Goal: Check status: Check status

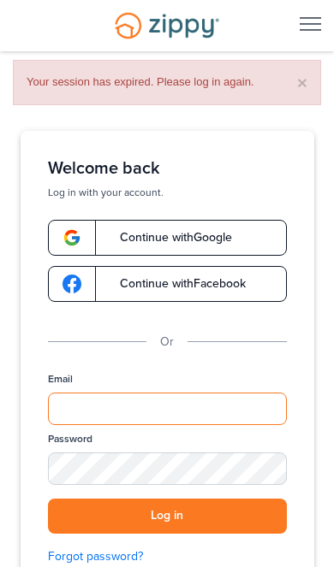
click at [179, 414] on input "Email" at bounding box center [167, 409] width 239 height 32
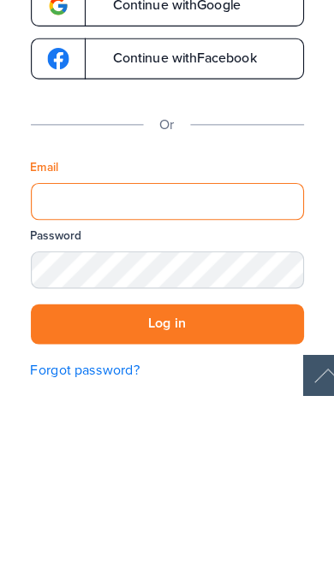
type input "**********"
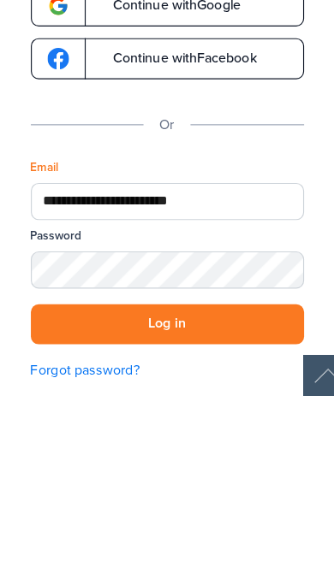
click at [146, 482] on button "Log in" at bounding box center [167, 499] width 239 height 35
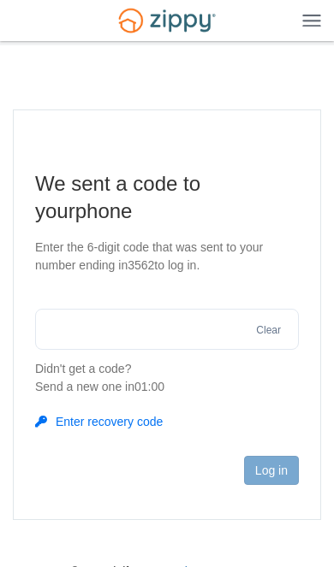
click at [222, 322] on input "text" at bounding box center [166, 329] width 263 height 41
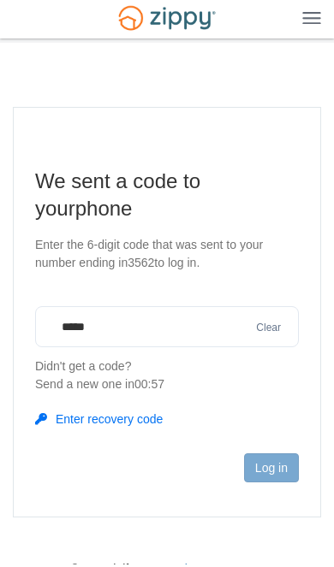
type input "******"
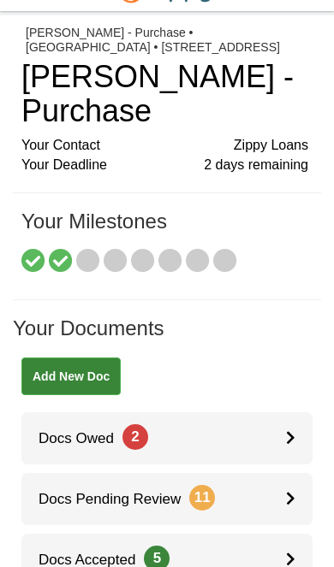
scroll to position [31, 0]
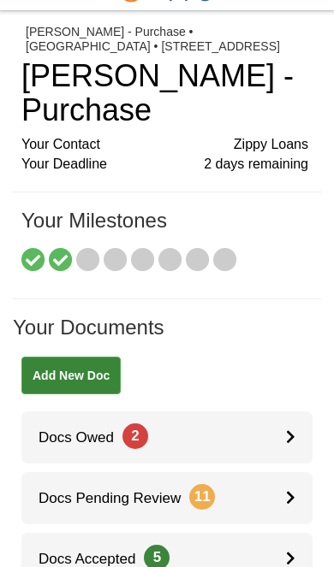
click at [273, 472] on link "Docs Pending Review 11" at bounding box center [166, 498] width 291 height 52
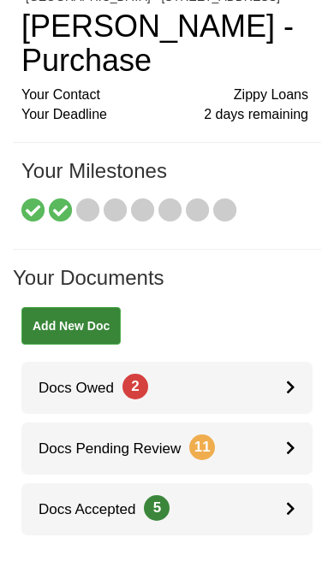
scroll to position [80, 0]
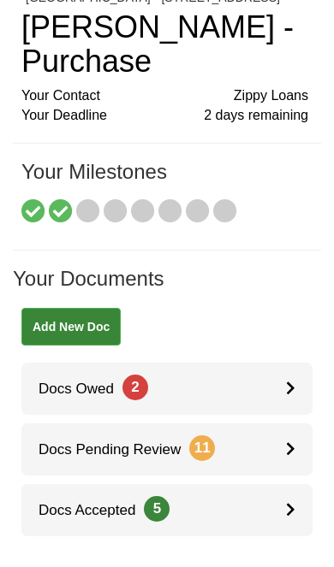
click at [286, 502] on icon at bounding box center [290, 509] width 9 height 15
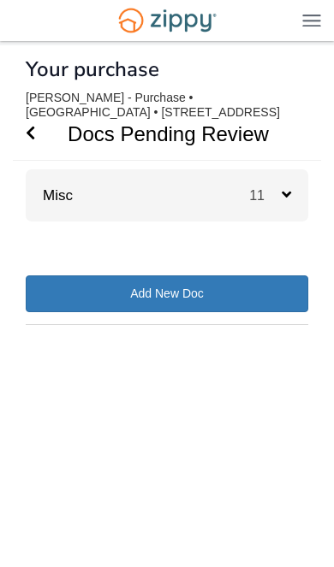
click at [258, 188] on span "11" at bounding box center [265, 195] width 32 height 15
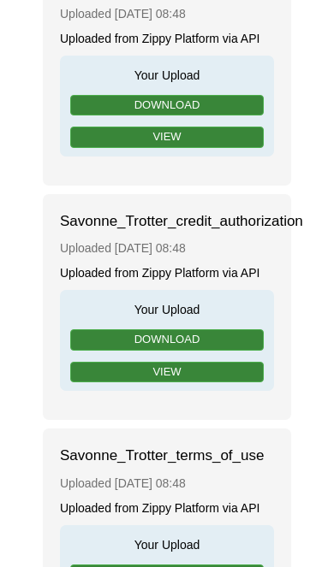
scroll to position [1822, 0]
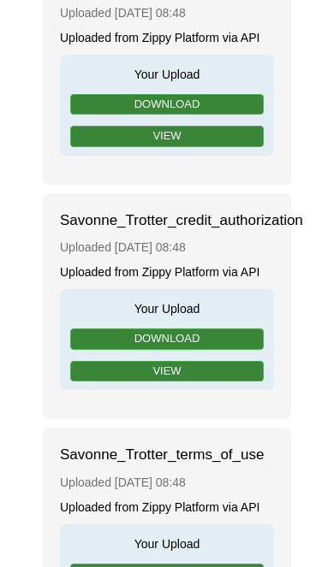
click at [221, 362] on link "View" at bounding box center [166, 371] width 193 height 21
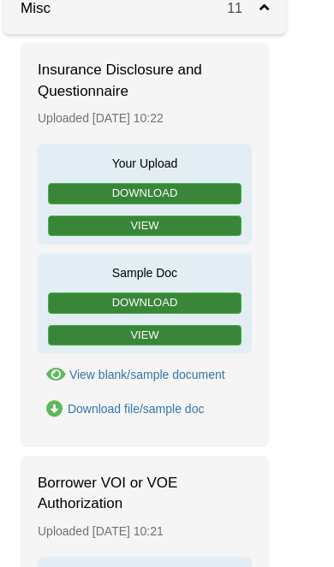
scroll to position [0, 22]
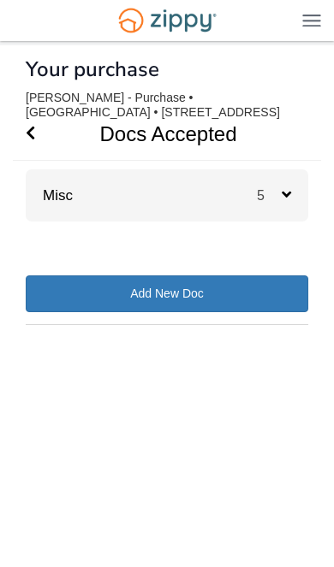
click at [236, 188] on div "Misc 5" at bounding box center [167, 195] width 282 height 52
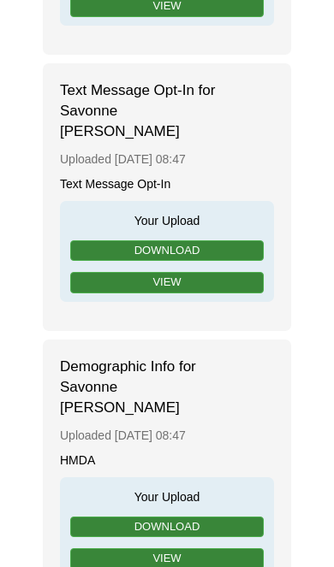
scroll to position [678, 0]
click at [216, 548] on link "View" at bounding box center [166, 558] width 193 height 21
